Goal: Task Accomplishment & Management: Manage account settings

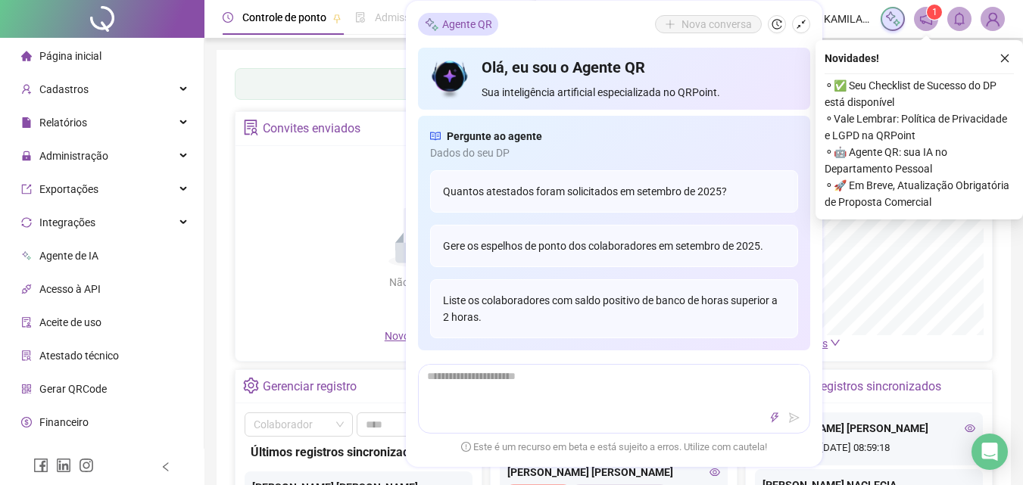
click at [228, 125] on div "Painel de controle Contabilidade Convites enviados Não há dados Não há dados No…" at bounding box center [613, 357] width 794 height 615
click at [807, 27] on button "button" at bounding box center [801, 24] width 18 height 18
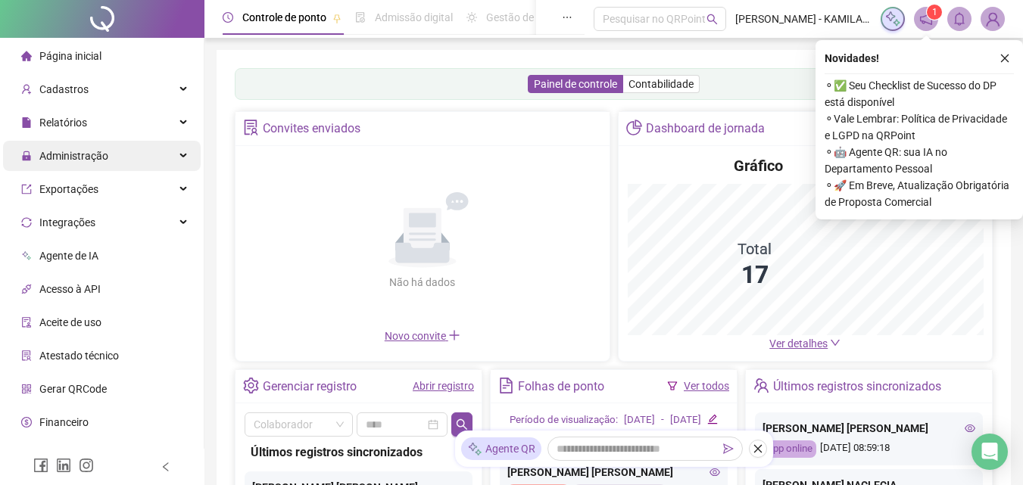
click at [1005, 55] on icon "close" at bounding box center [1004, 58] width 11 height 11
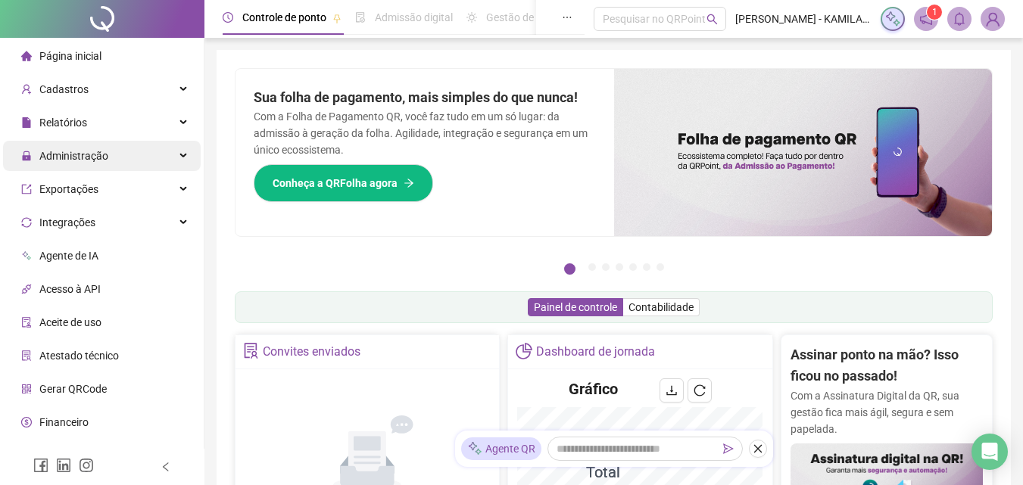
click at [126, 164] on div "Administração" at bounding box center [102, 156] width 198 height 30
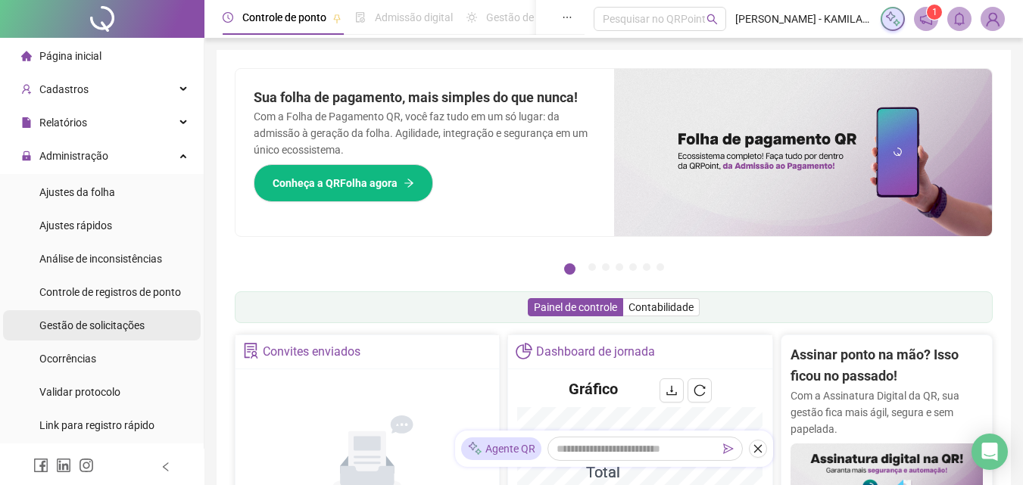
click at [156, 329] on li "Gestão de solicitações" at bounding box center [102, 325] width 198 height 30
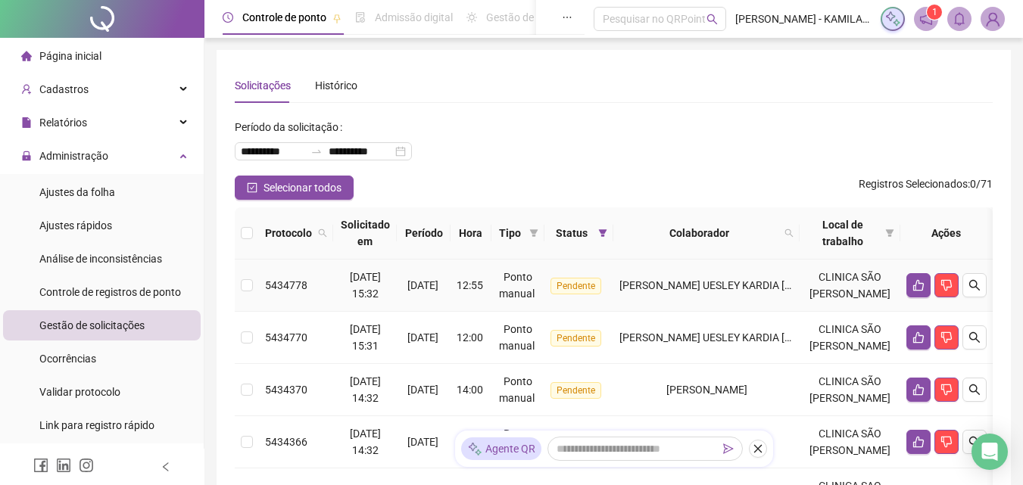
scroll to position [76, 0]
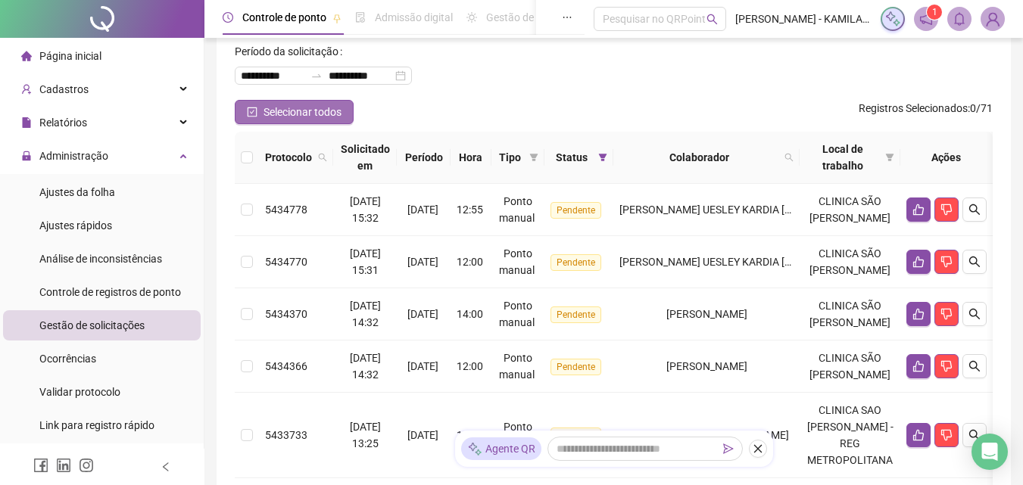
click at [306, 111] on span "Selecionar todos" at bounding box center [302, 112] width 78 height 17
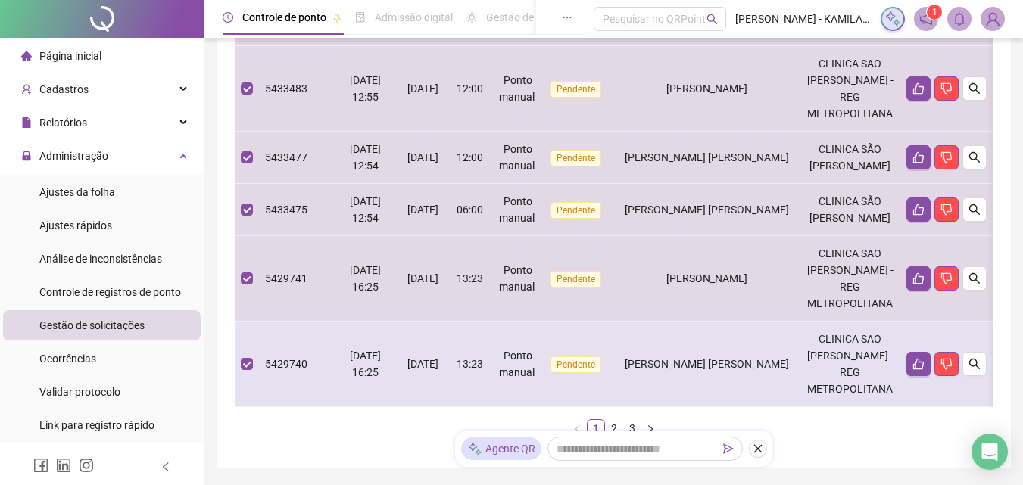
scroll to position [658, 0]
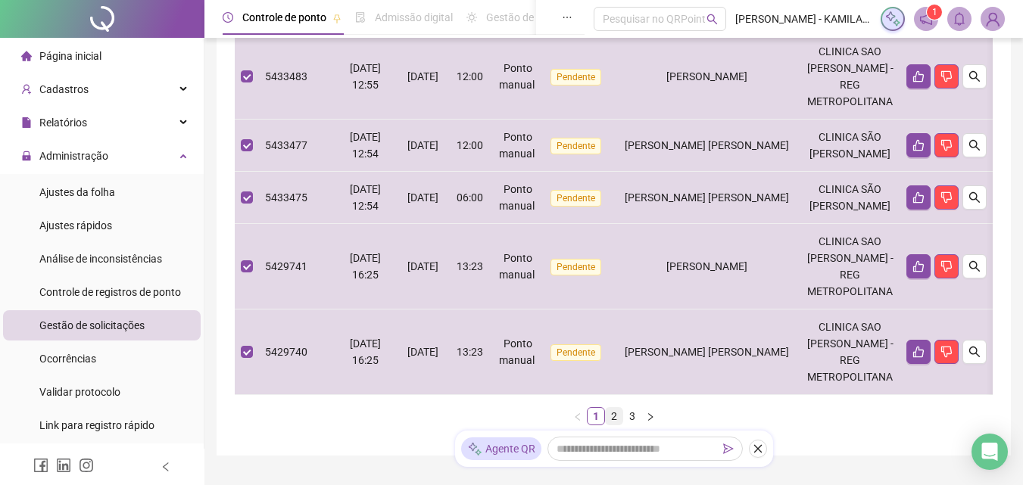
click at [615, 408] on link "2" at bounding box center [614, 416] width 17 height 17
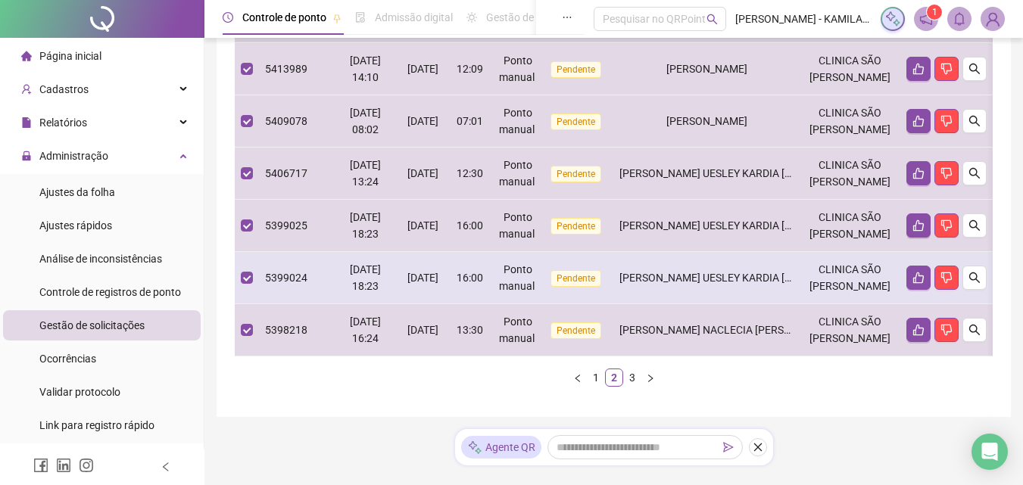
scroll to position [608, 0]
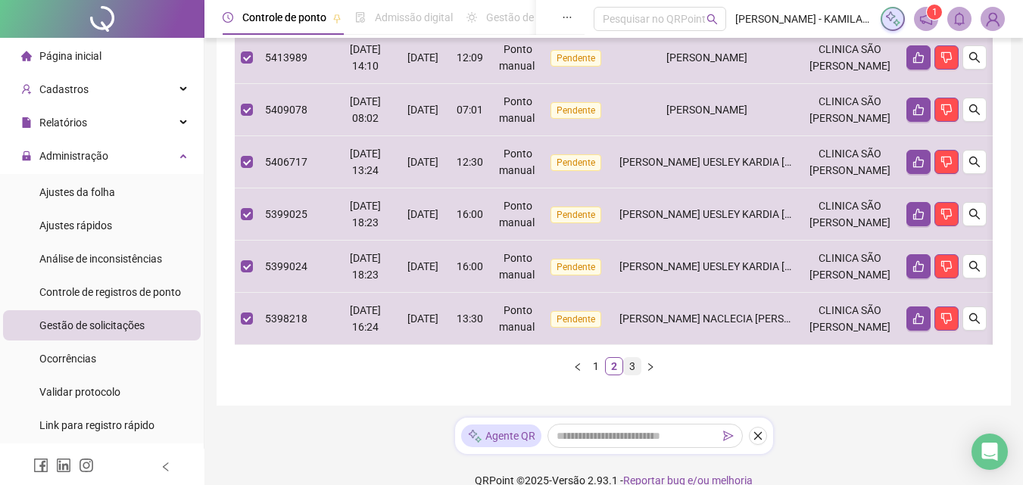
click at [634, 358] on link "3" at bounding box center [632, 366] width 17 height 17
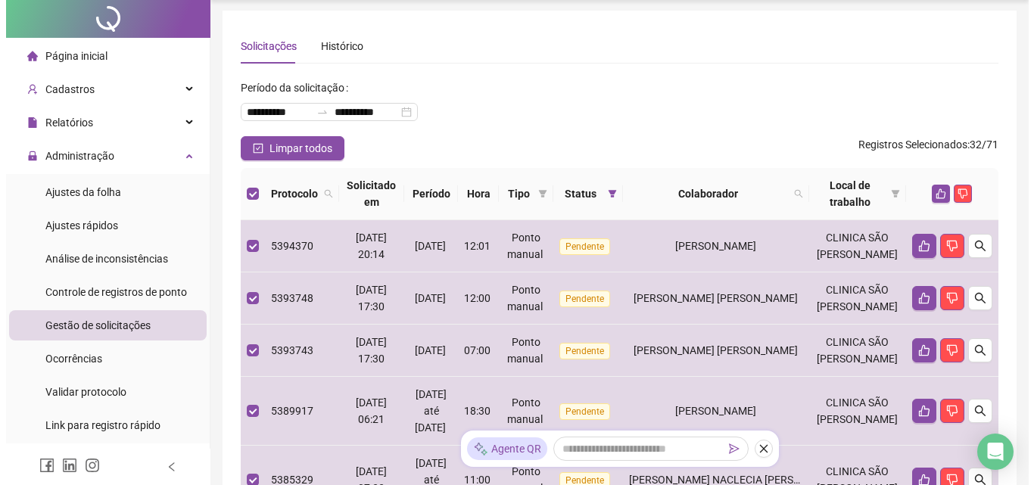
scroll to position [76, 0]
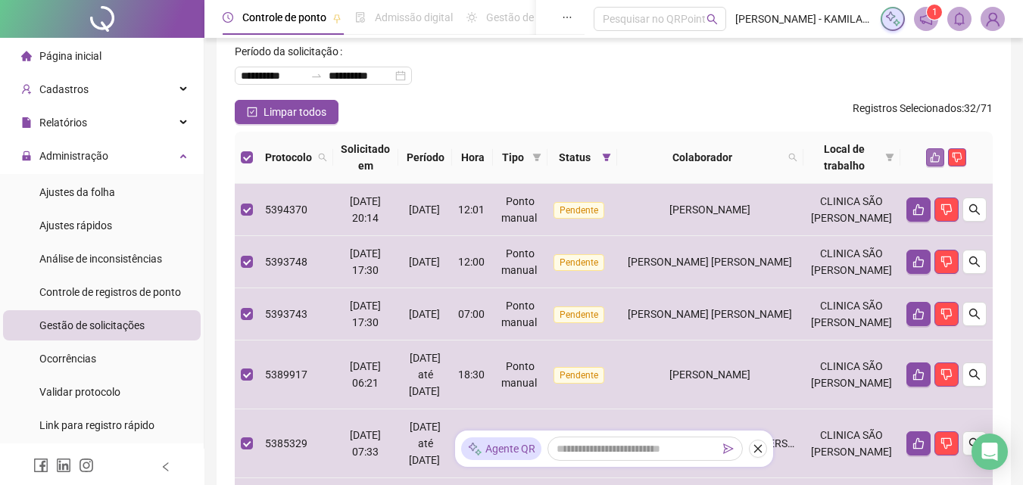
click at [939, 161] on icon "like" at bounding box center [935, 157] width 11 height 11
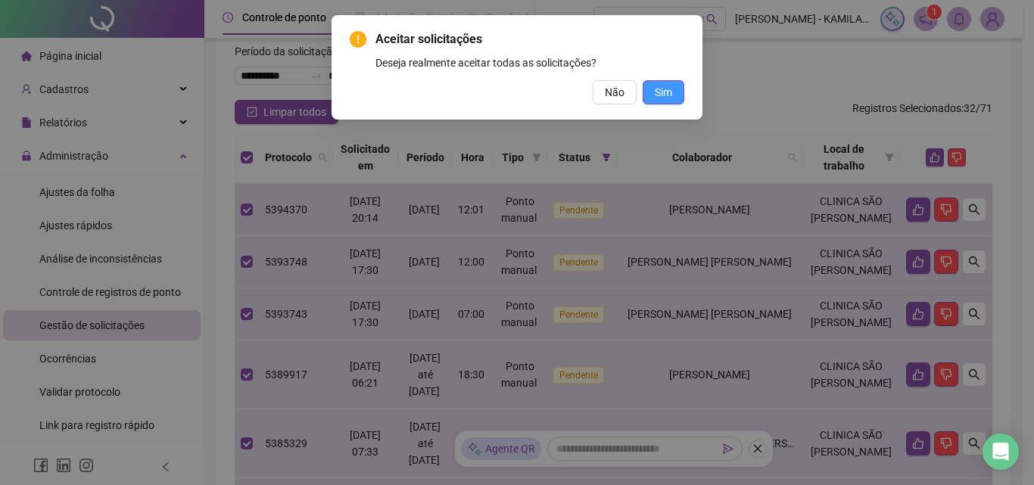
click at [672, 94] on button "Sim" at bounding box center [664, 92] width 42 height 24
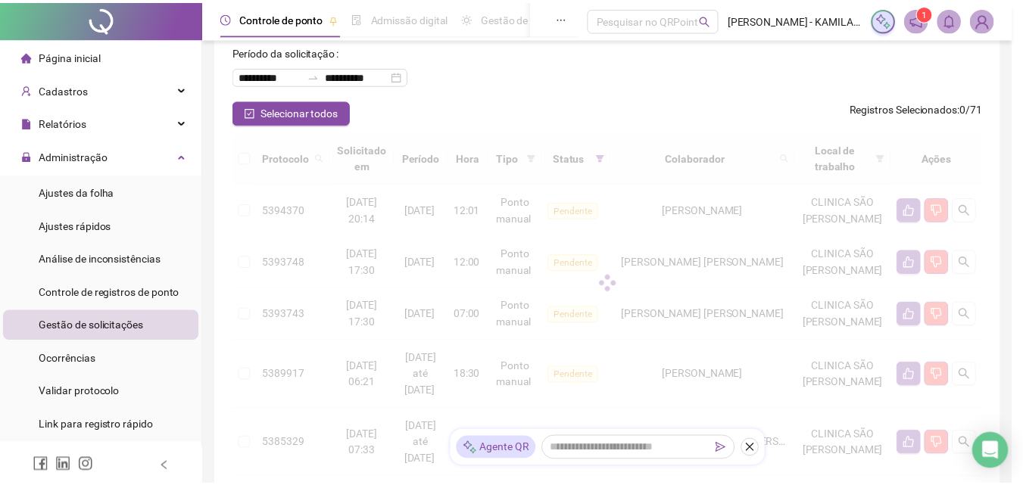
scroll to position [20, 0]
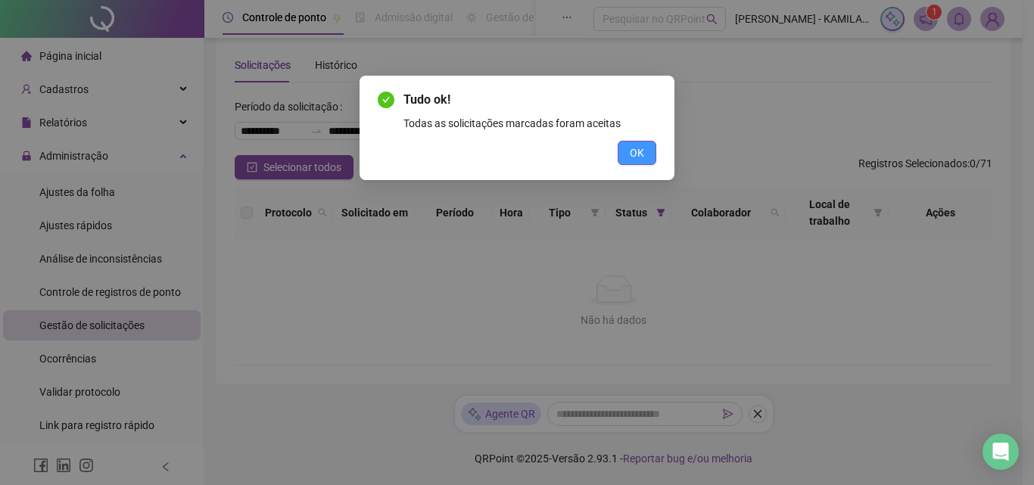
click at [633, 152] on span "OK" at bounding box center [637, 153] width 14 height 17
